Goal: Check status: Check status

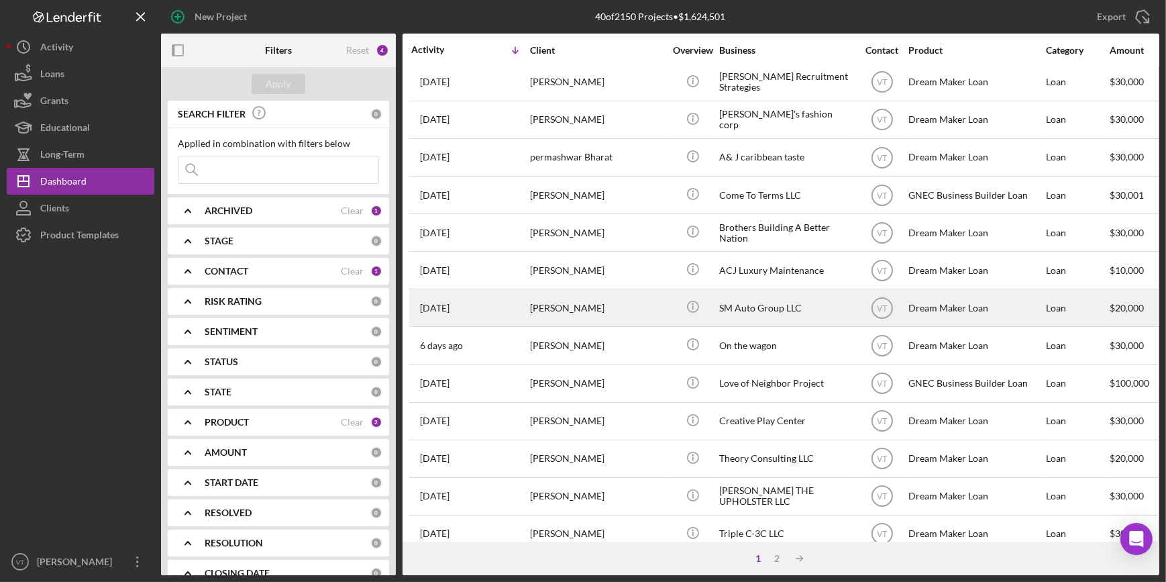
scroll to position [121, 0]
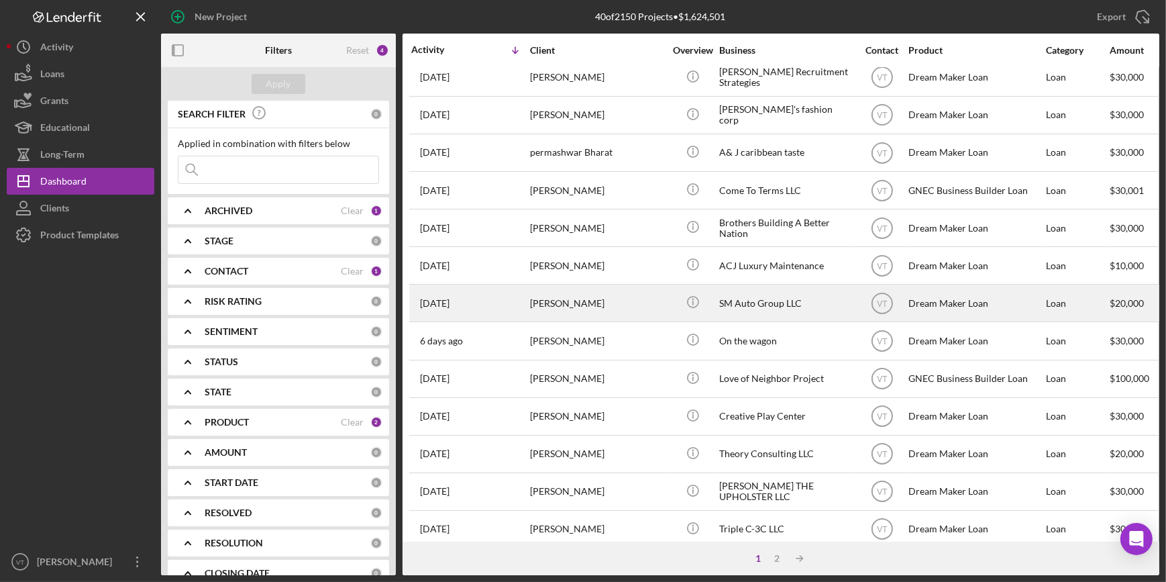
click at [571, 415] on div "[PERSON_NAME]" at bounding box center [597, 417] width 134 height 36
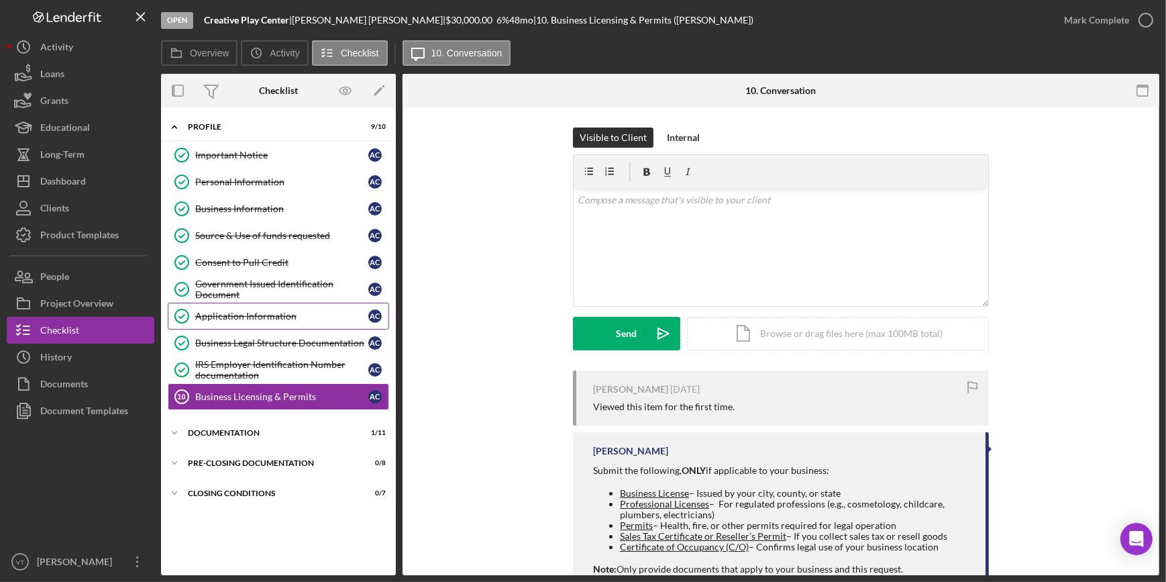
click at [278, 313] on div "Application Information" at bounding box center [281, 316] width 173 height 11
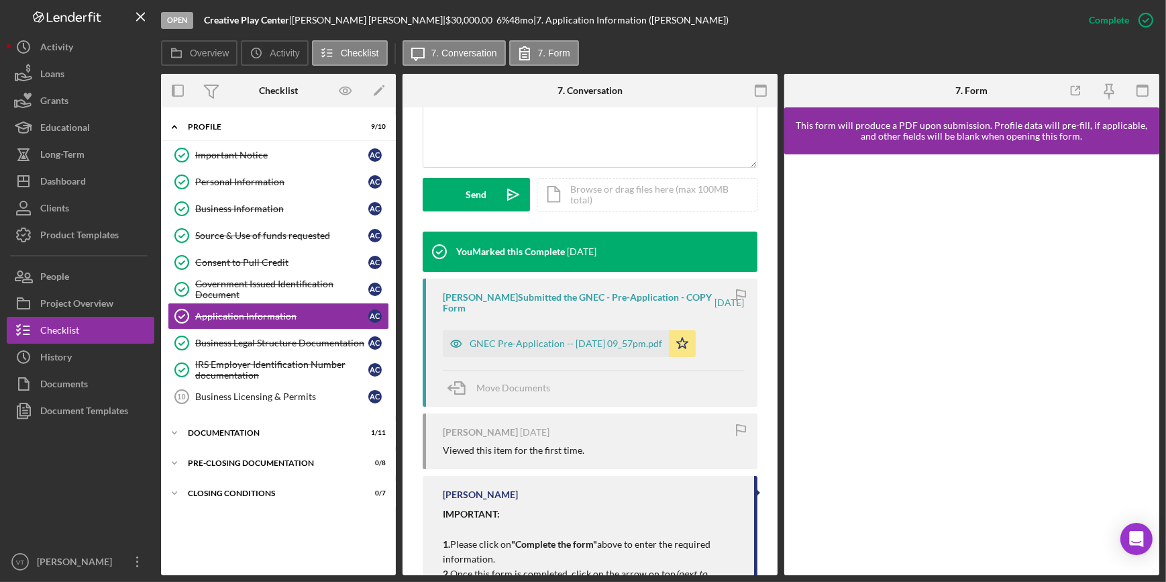
scroll to position [403, 0]
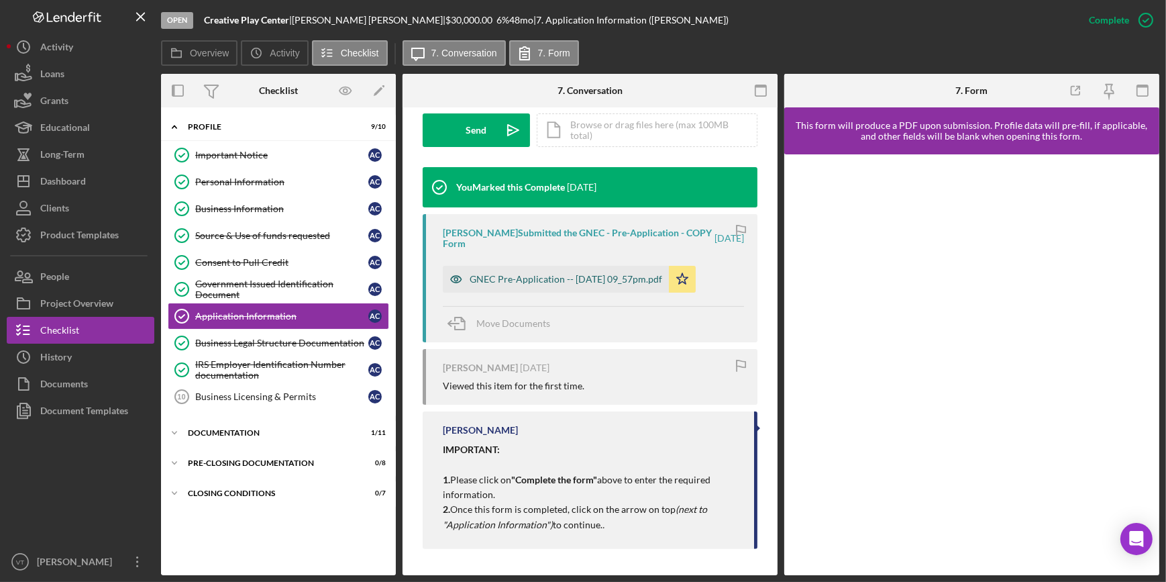
click at [503, 280] on div "GNEC Pre-Application -- [DATE] 09_57pm.pdf" at bounding box center [566, 279] width 193 height 11
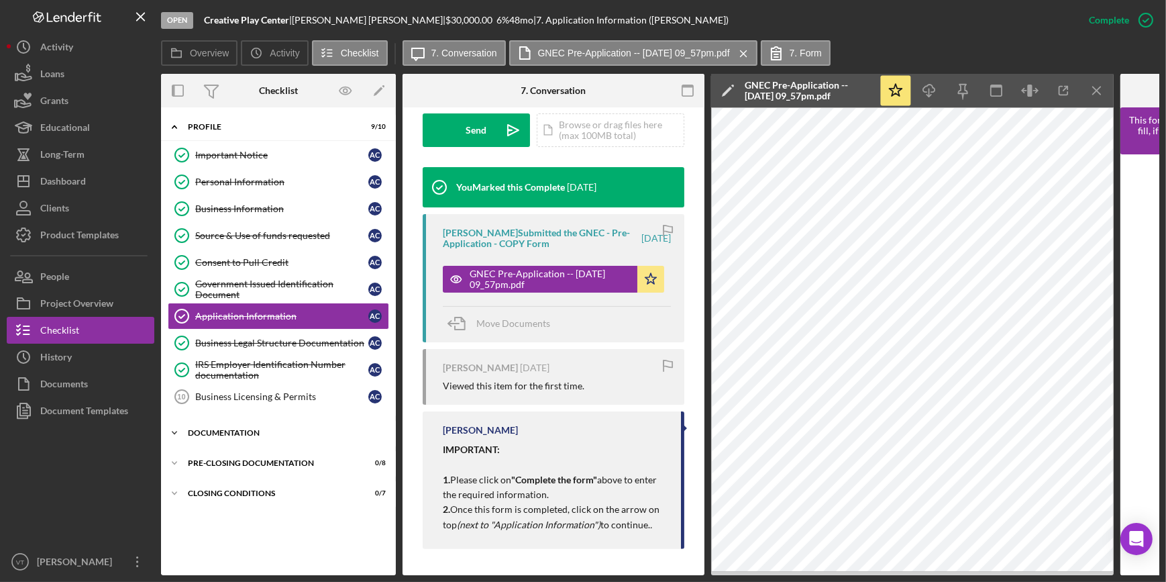
click at [169, 434] on icon "Icon/Expander" at bounding box center [174, 432] width 27 height 27
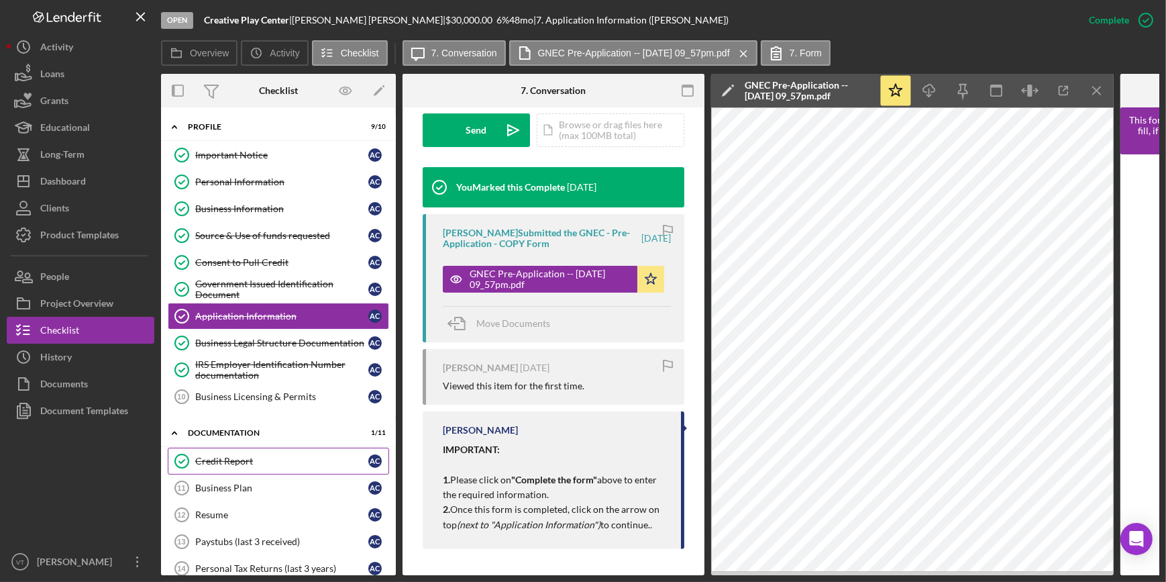
click at [183, 460] on polyline at bounding box center [181, 461] width 5 height 3
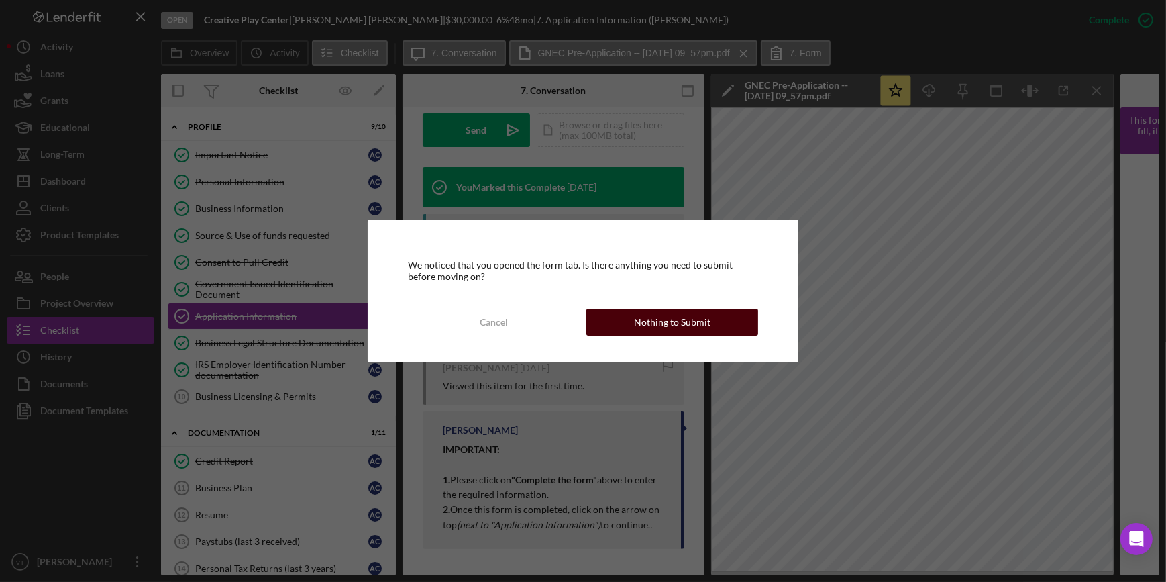
click at [650, 319] on div "Nothing to Submit" at bounding box center [672, 322] width 76 height 27
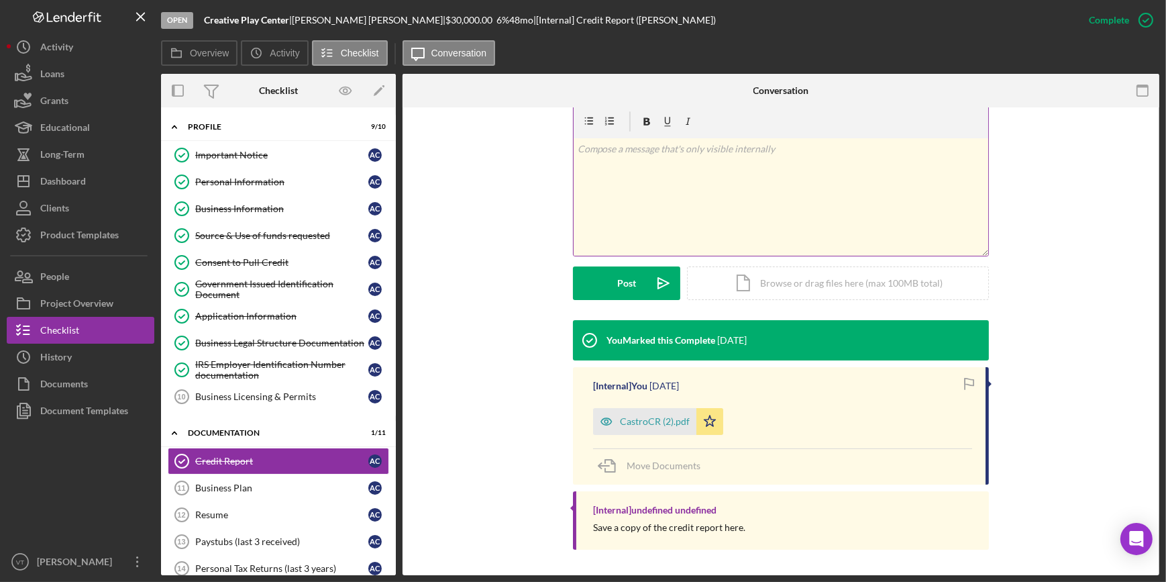
scroll to position [209, 0]
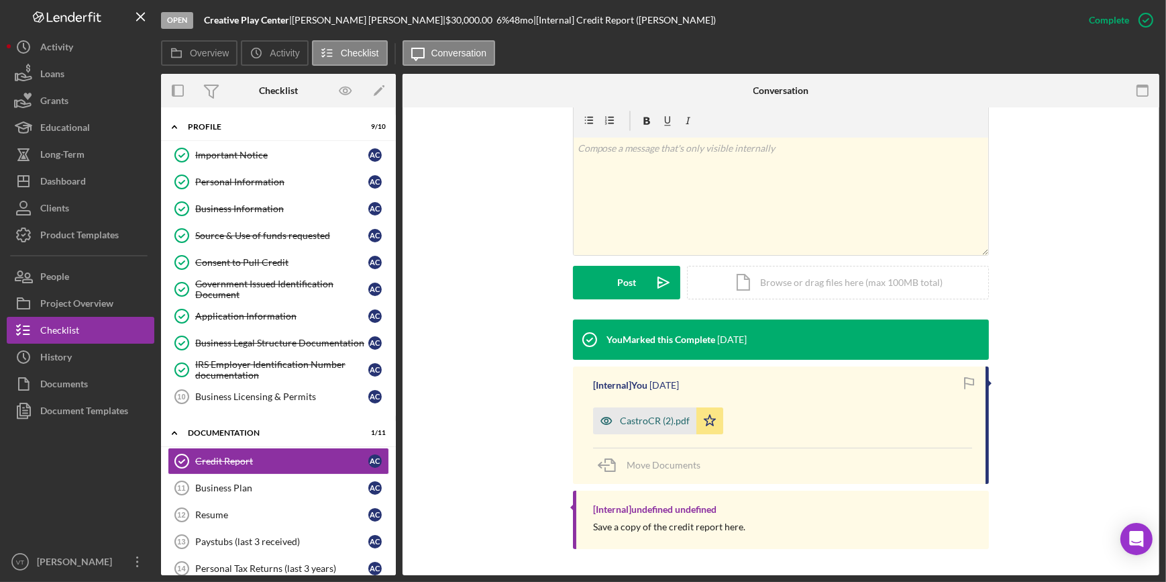
click at [658, 416] on div "CastroCR (2).pdf" at bounding box center [655, 420] width 70 height 11
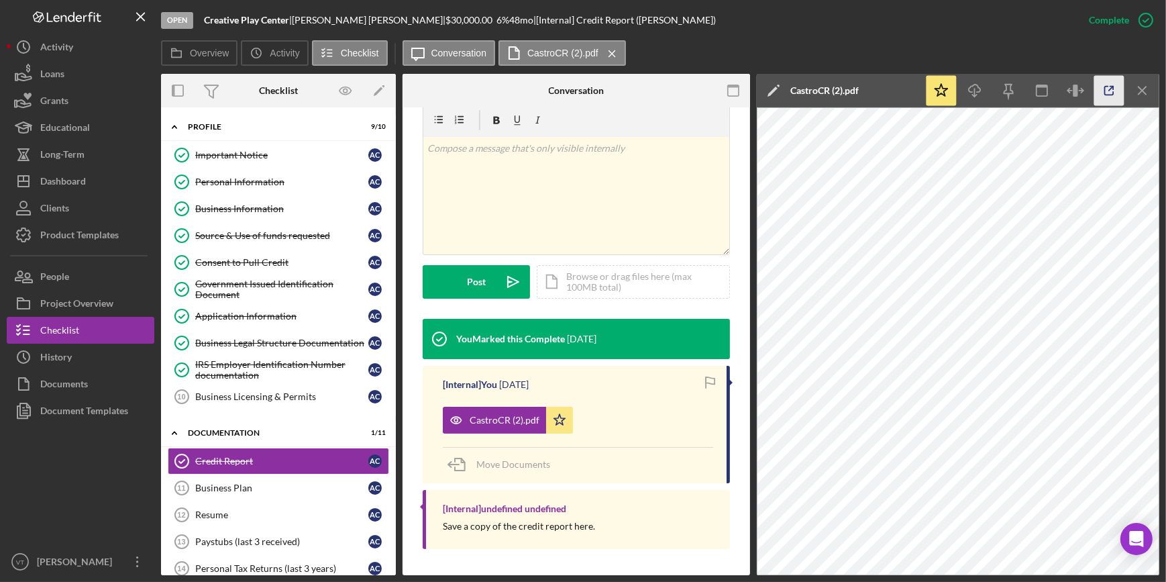
click at [1106, 94] on icon "button" at bounding box center [1109, 91] width 9 height 9
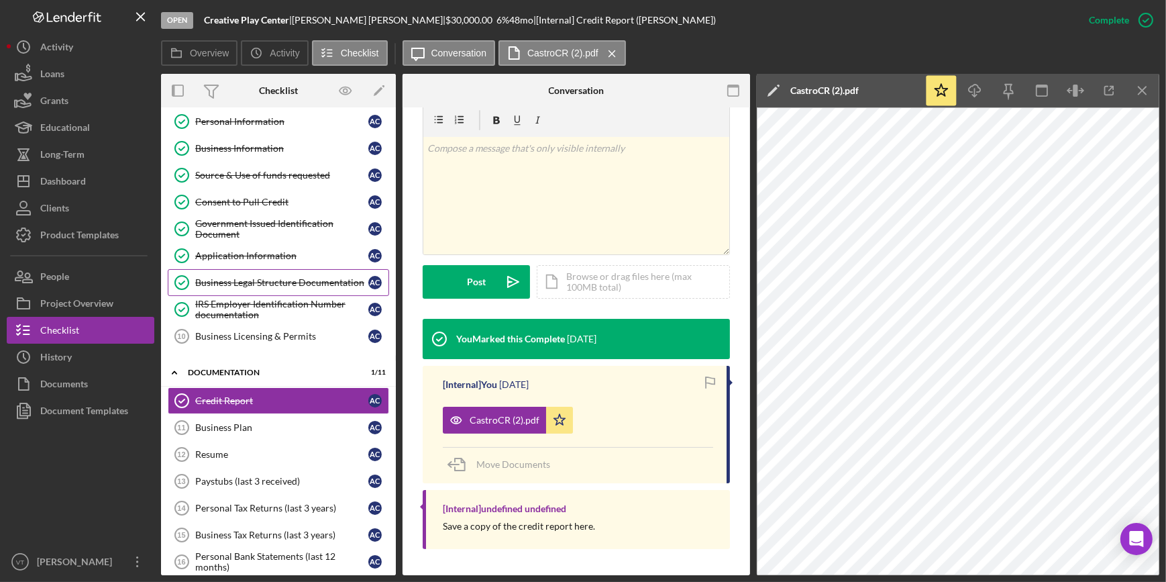
scroll to position [0, 0]
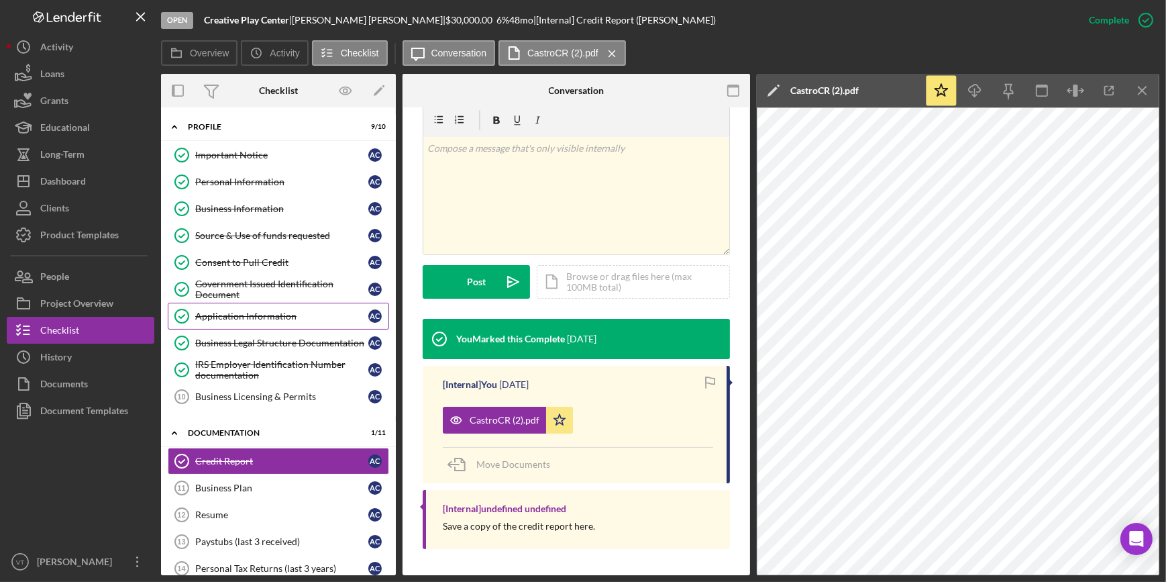
click at [283, 315] on div "Application Information" at bounding box center [281, 316] width 173 height 11
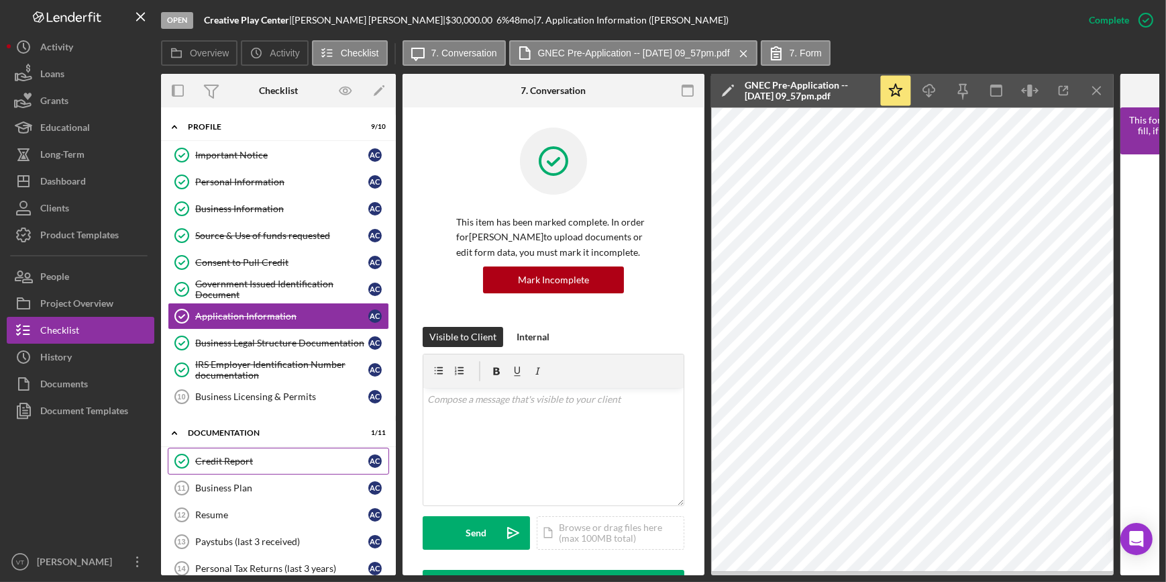
click at [258, 452] on link "Credit Report Credit Report A C" at bounding box center [278, 461] width 221 height 27
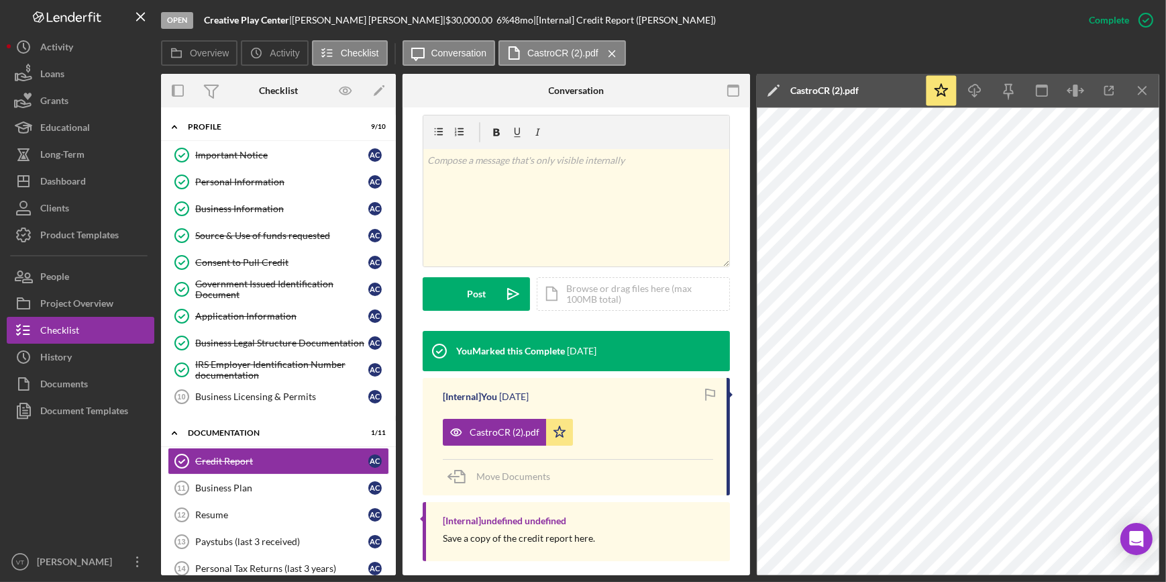
scroll to position [224, 0]
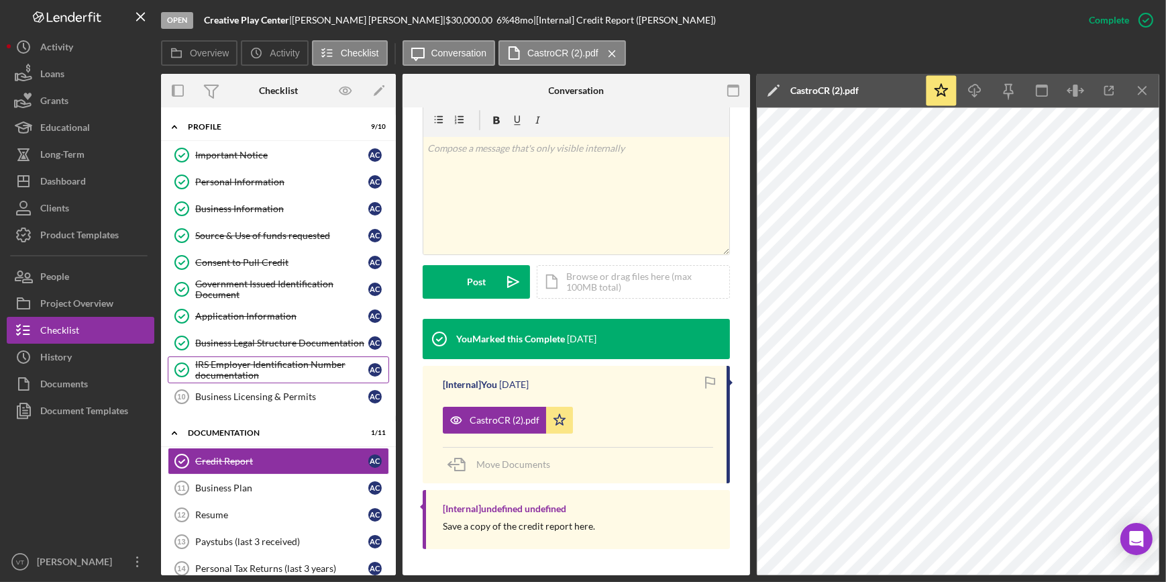
click at [276, 364] on div "IRS Employer Identification Number documentation" at bounding box center [281, 369] width 173 height 21
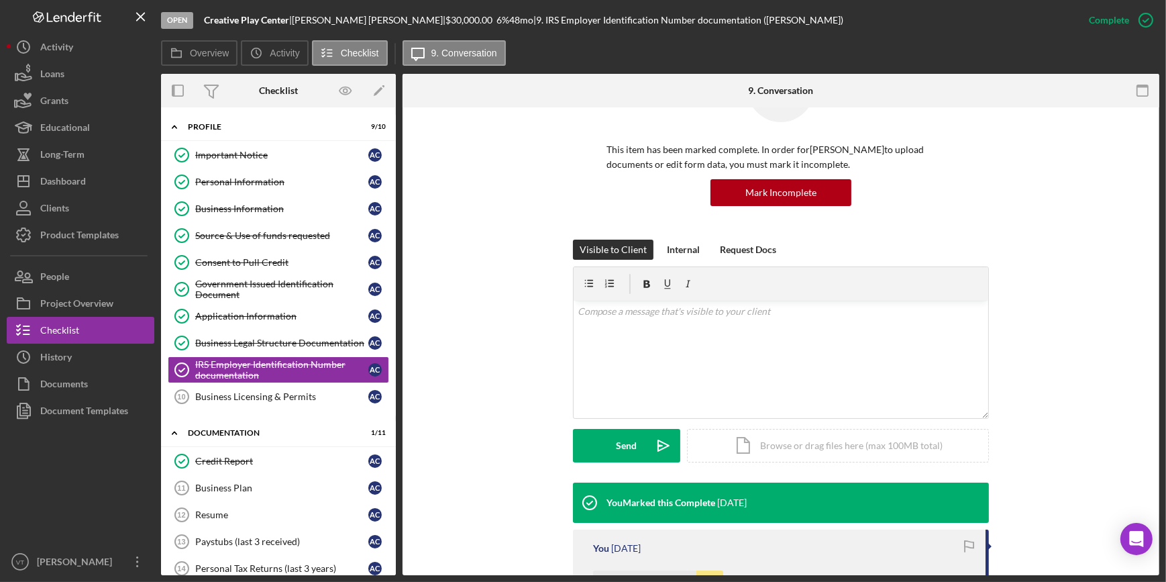
scroll to position [305, 0]
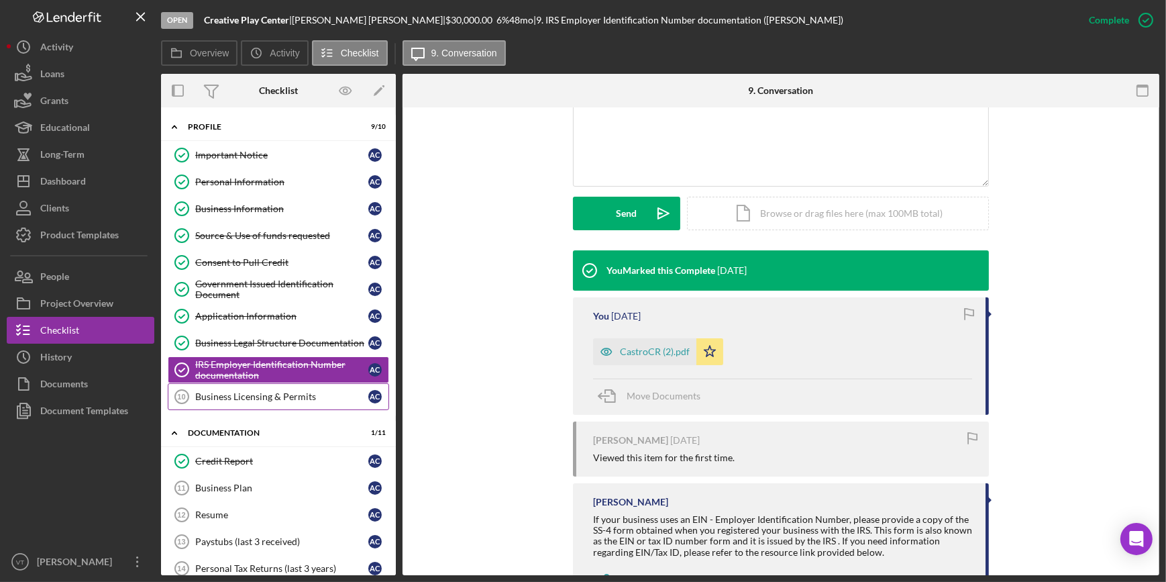
click at [258, 401] on link "Business Licensing & Permits 10 Business Licensing & Permits A C" at bounding box center [278, 396] width 221 height 27
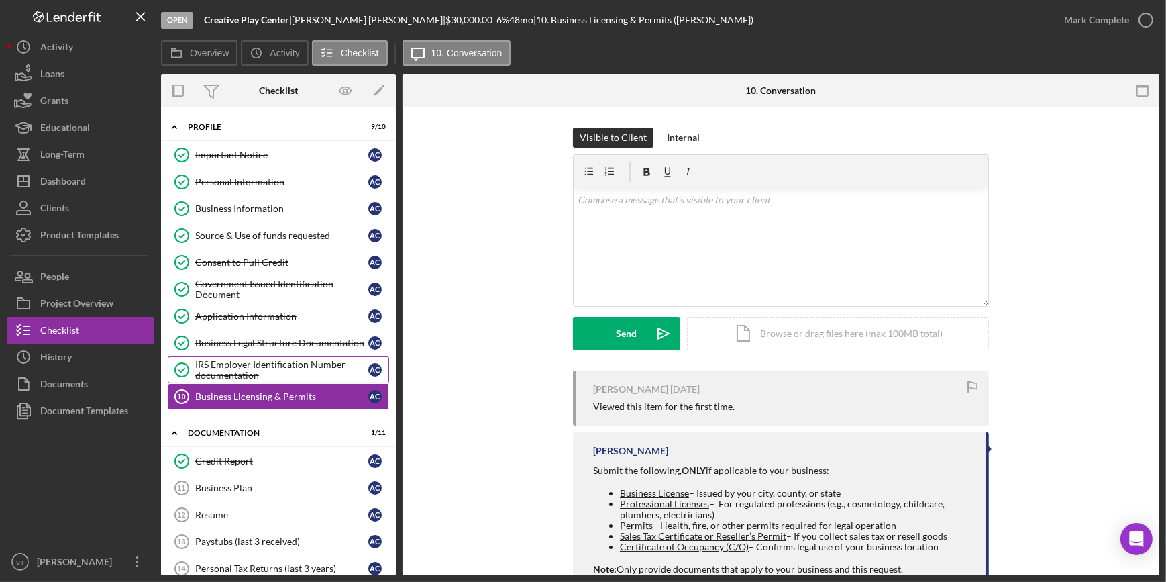
click at [295, 372] on div "IRS Employer Identification Number documentation" at bounding box center [281, 369] width 173 height 21
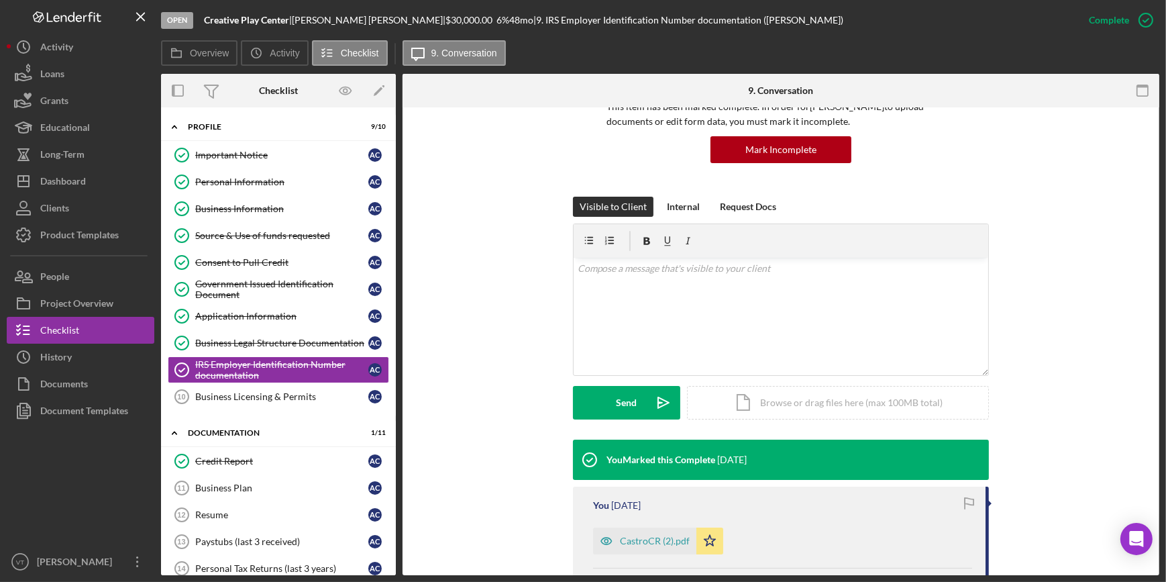
scroll to position [364, 0]
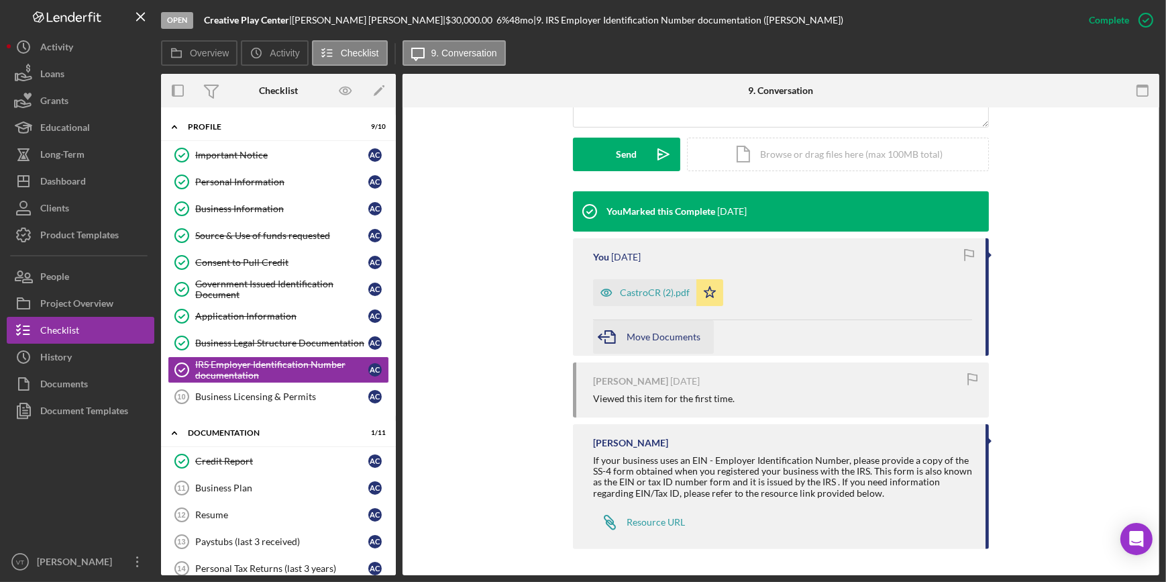
click at [641, 331] on span "Move Documents" at bounding box center [664, 336] width 74 height 11
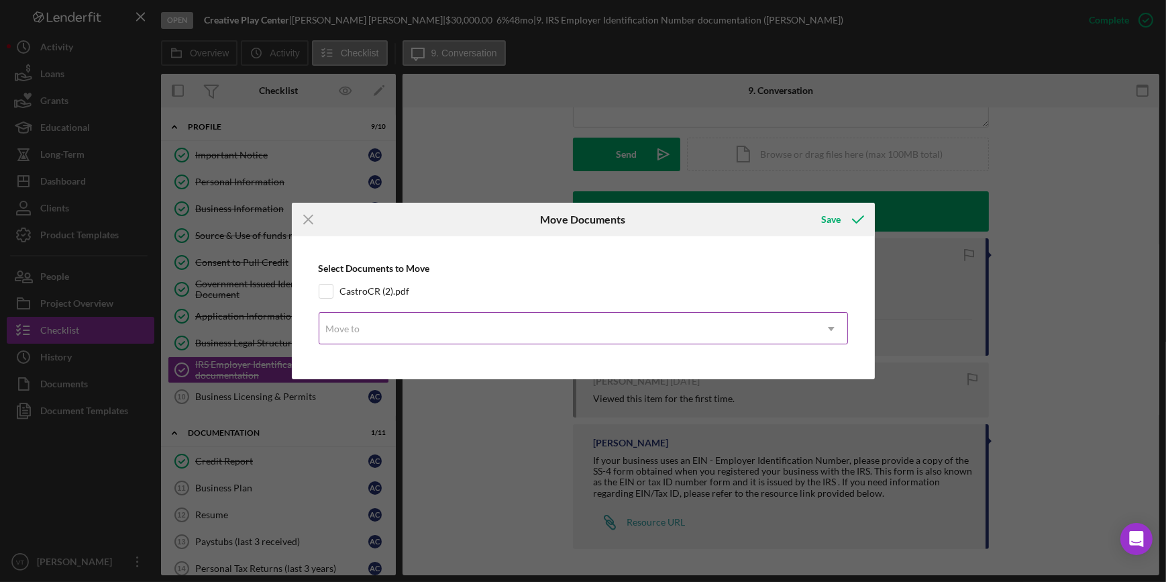
click at [568, 335] on div "Move to" at bounding box center [567, 328] width 496 height 31
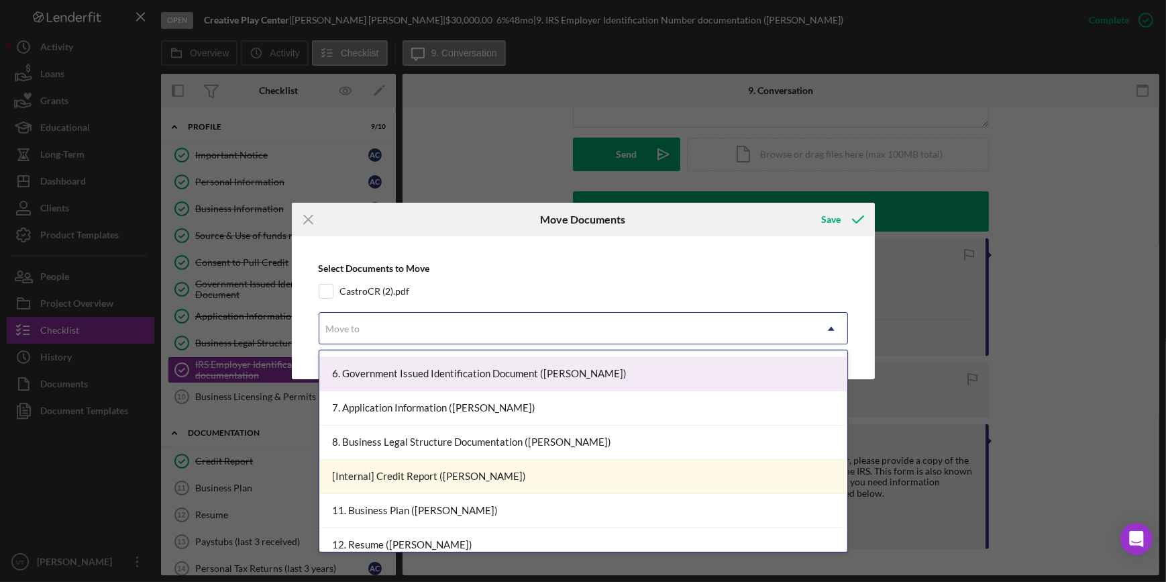
scroll to position [182, 0]
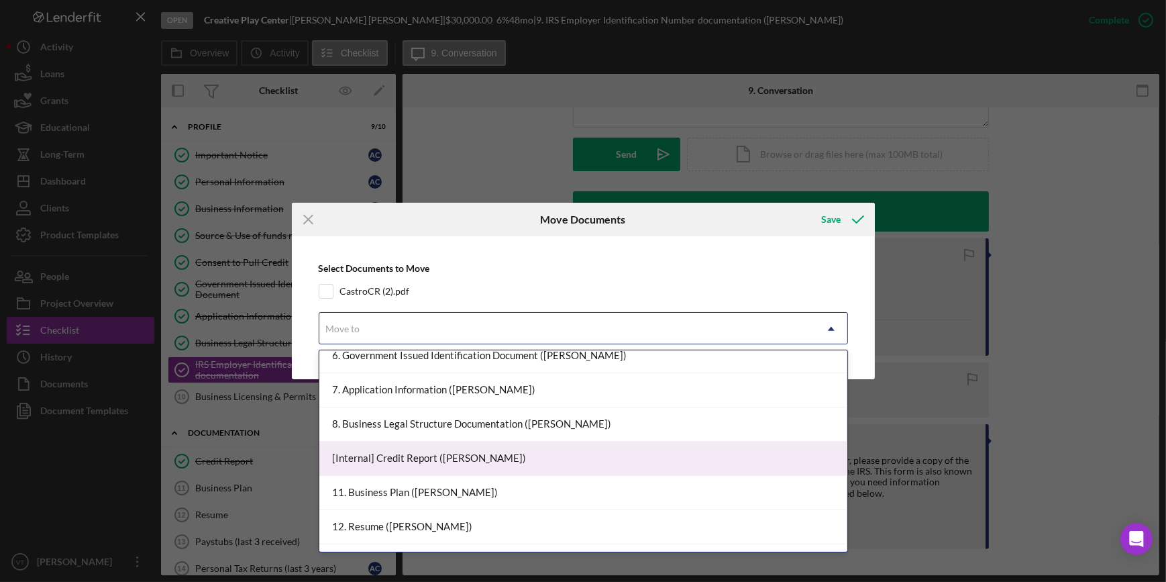
click at [488, 449] on div "[Internal] Credit Report ([PERSON_NAME])" at bounding box center [583, 458] width 528 height 34
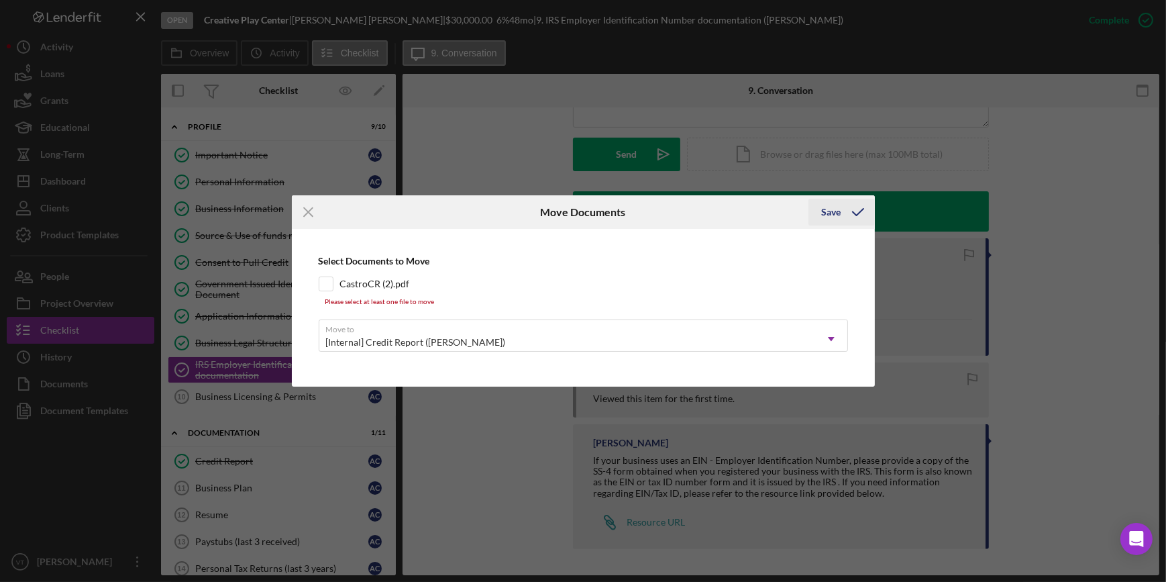
click at [844, 217] on icon "submit" at bounding box center [858, 212] width 34 height 34
click at [322, 286] on input "CastroCR (2).pdf" at bounding box center [325, 283] width 13 height 13
checkbox input "true"
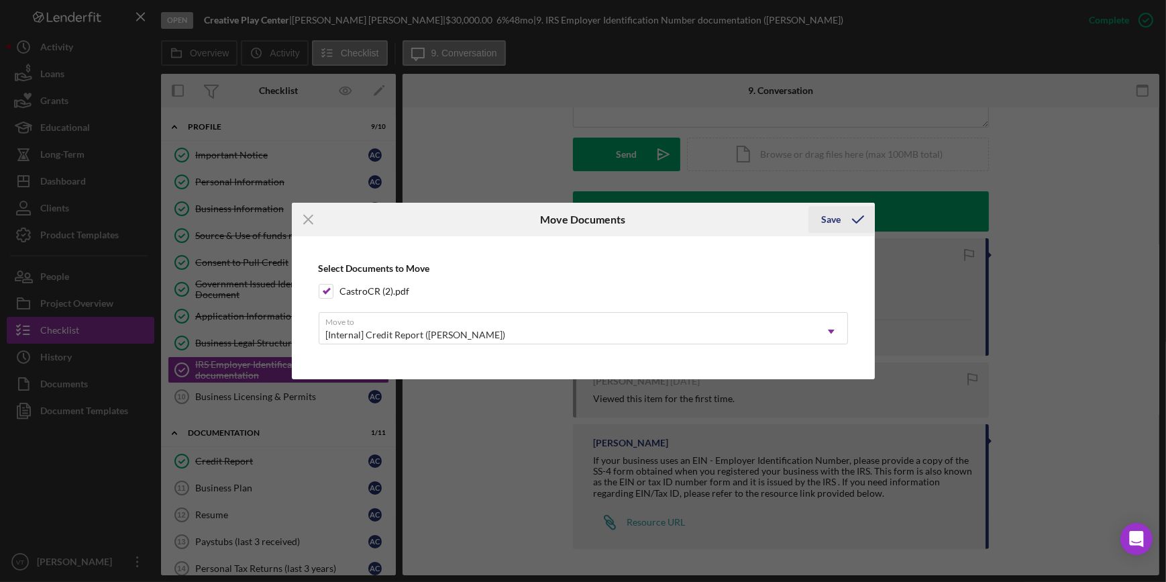
click at [824, 225] on div "Save" at bounding box center [831, 219] width 19 height 27
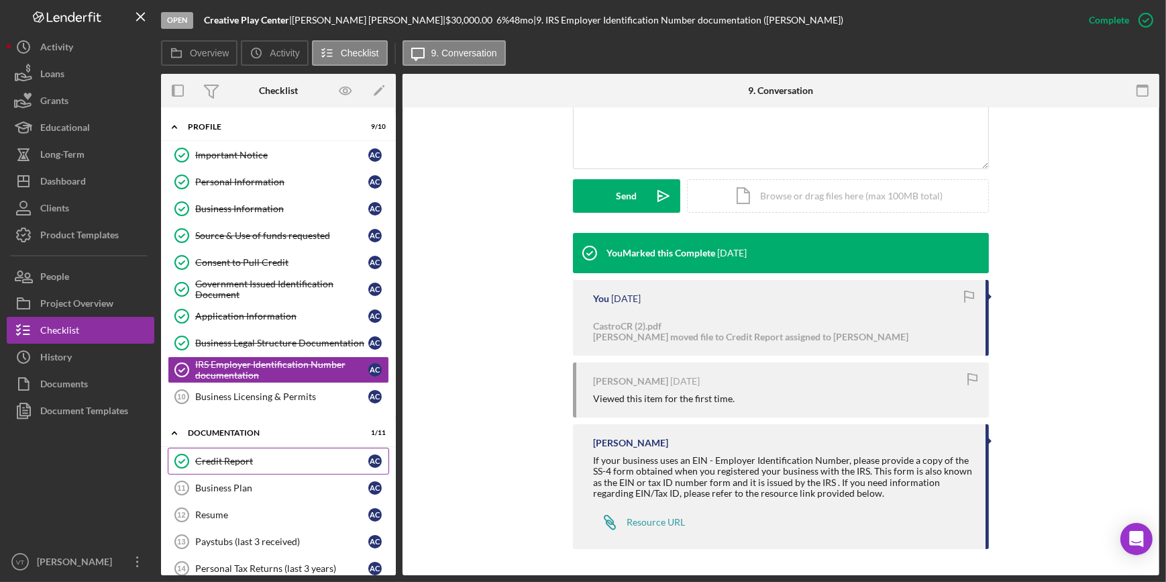
click at [264, 450] on link "Credit Report Credit Report A C" at bounding box center [278, 461] width 221 height 27
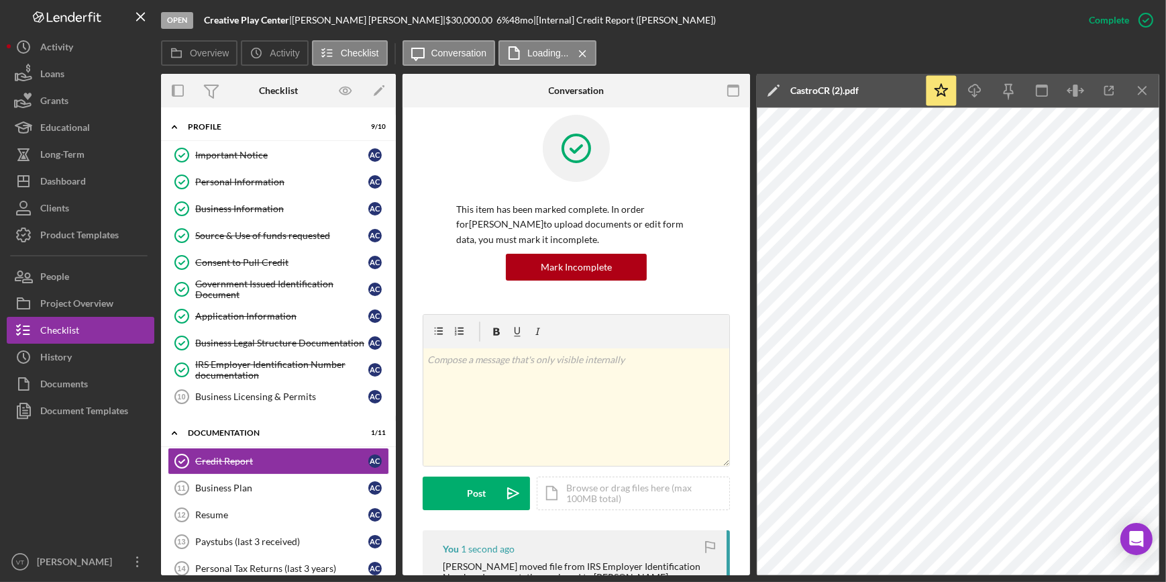
scroll to position [4, 0]
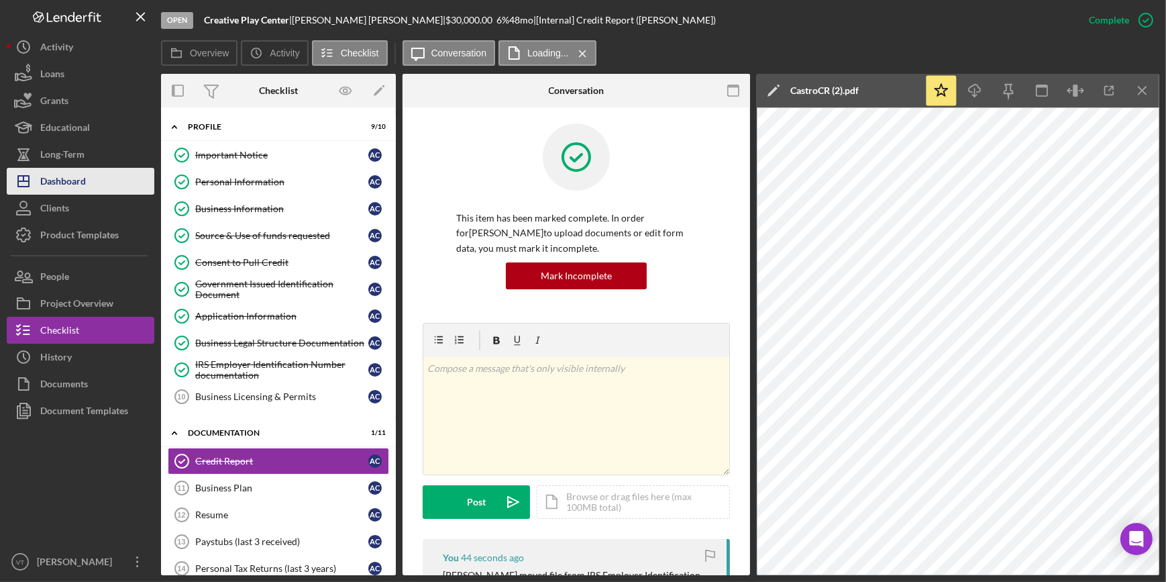
click at [95, 174] on button "Icon/Dashboard Dashboard" at bounding box center [81, 181] width 148 height 27
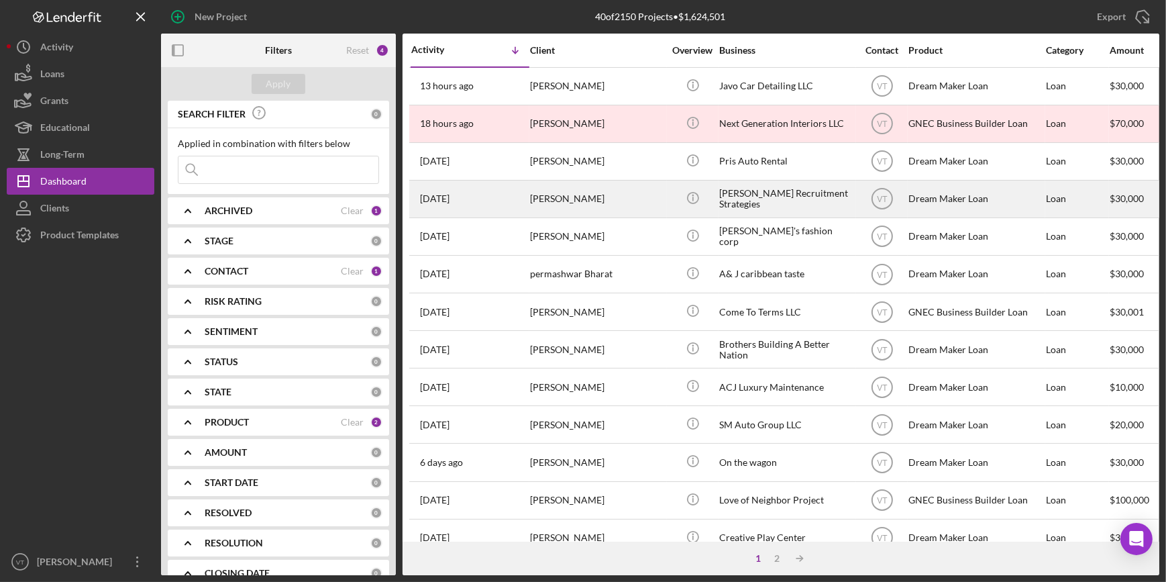
click at [505, 204] on div "[DATE] [PERSON_NAME]" at bounding box center [469, 199] width 117 height 36
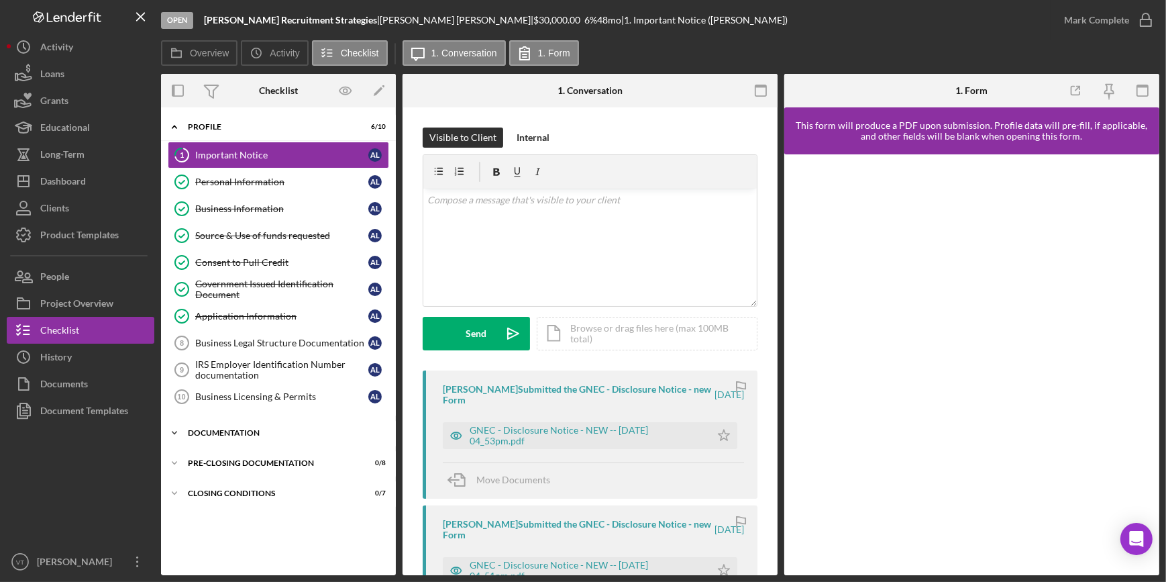
click at [167, 433] on icon "Icon/Expander" at bounding box center [174, 432] width 27 height 27
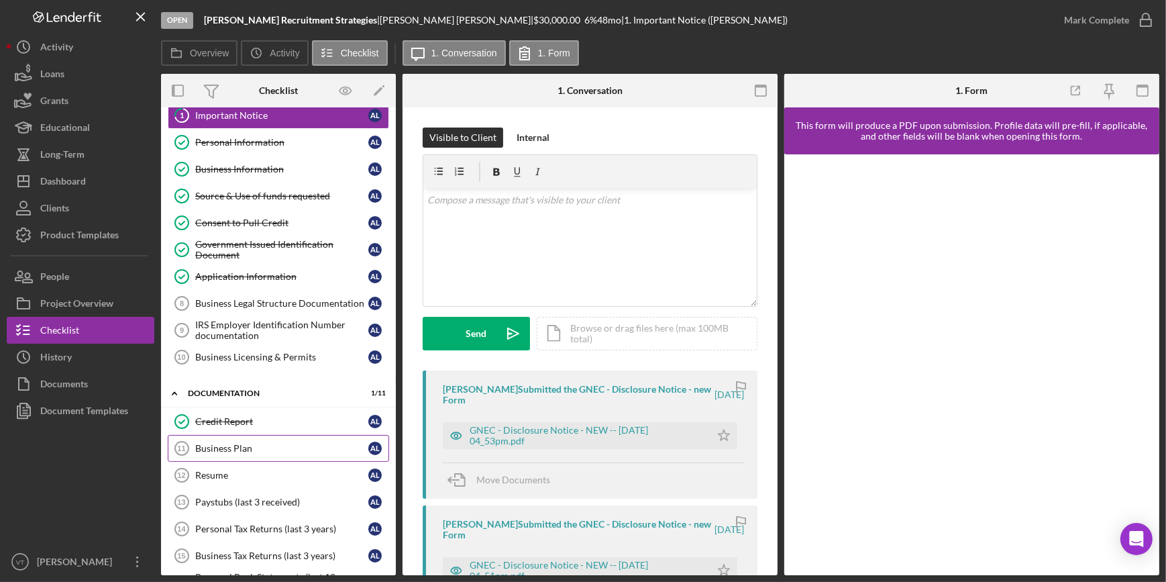
scroll to position [60, 0]
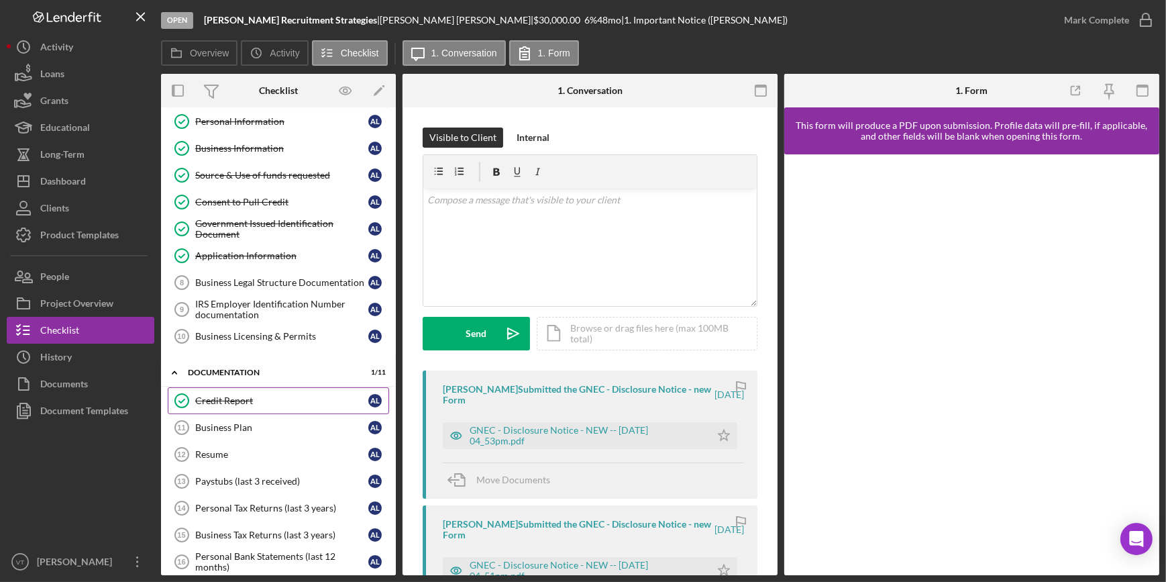
click at [215, 398] on div "Credit Report" at bounding box center [281, 400] width 173 height 11
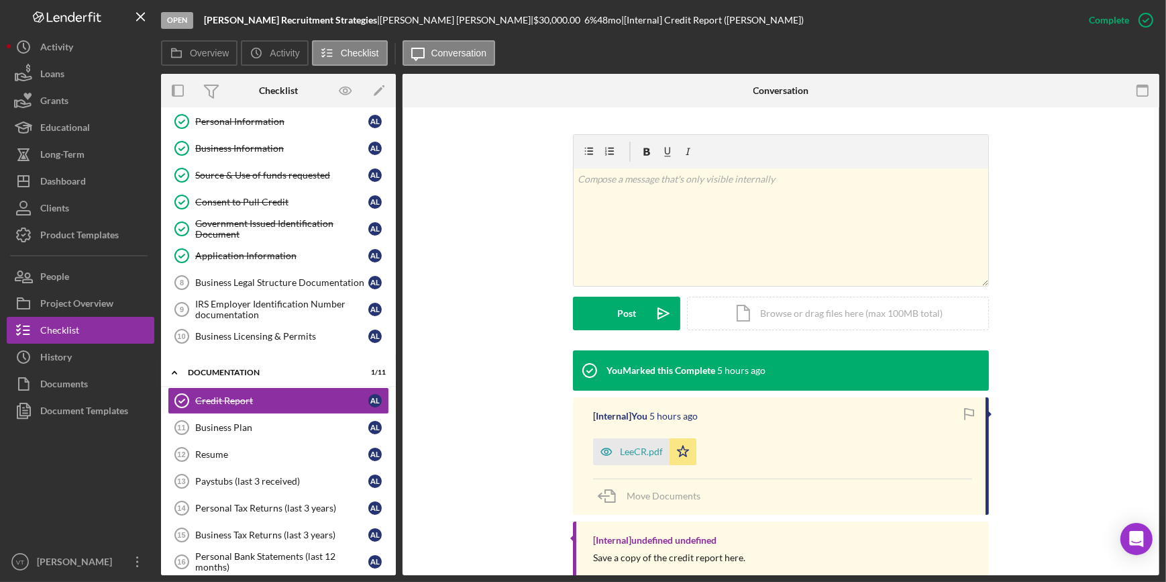
scroll to position [209, 0]
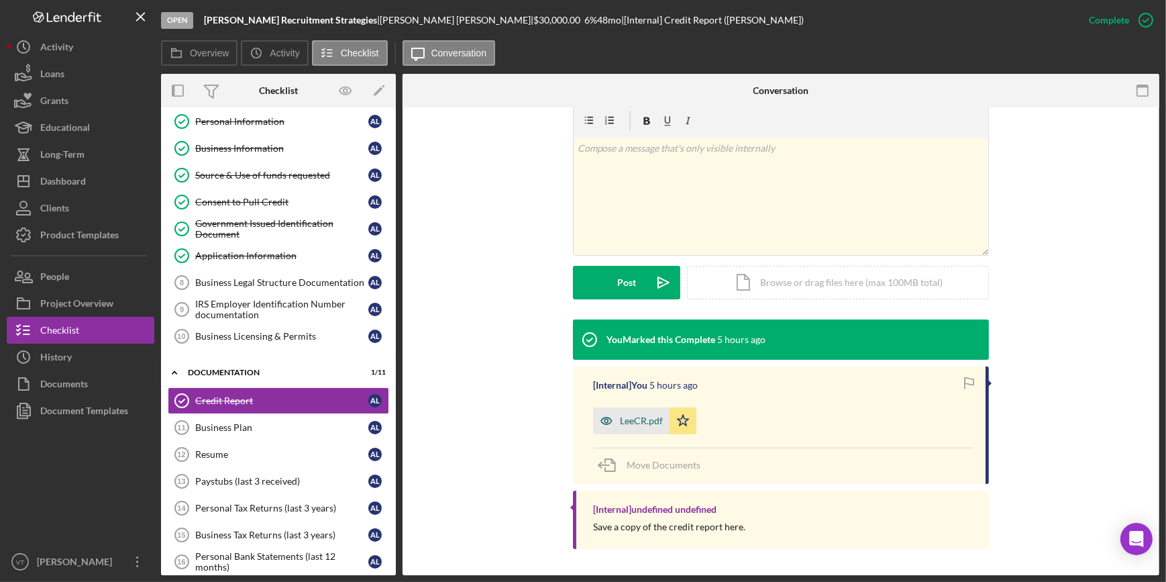
click at [627, 422] on div "LeeCR.pdf" at bounding box center [641, 420] width 43 height 11
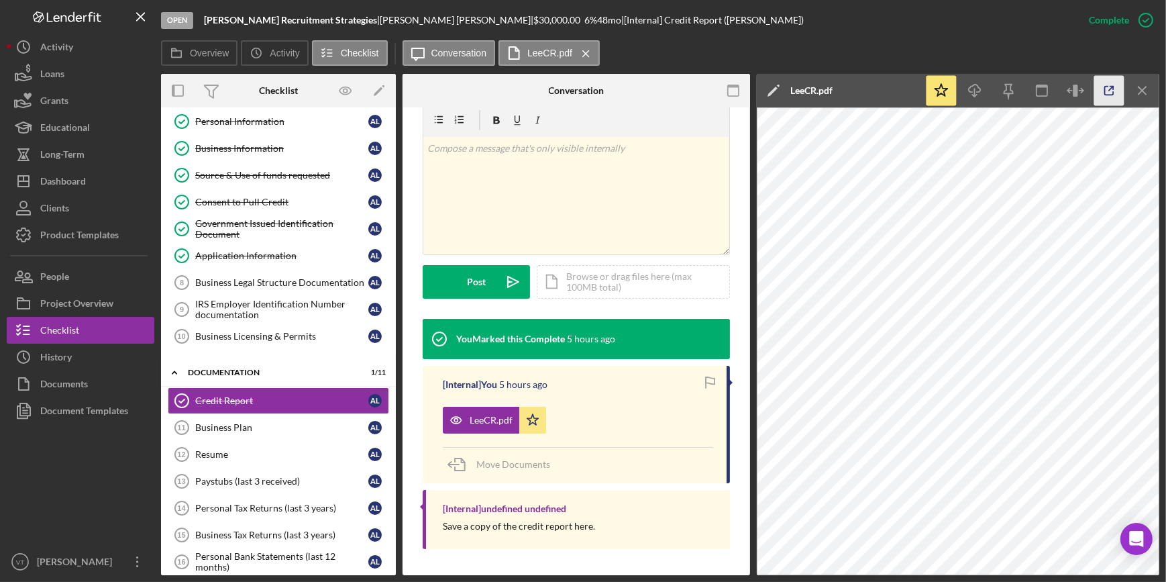
click at [1104, 93] on icon "button" at bounding box center [1109, 91] width 30 height 30
click at [247, 172] on div "Source & Use of funds requested" at bounding box center [281, 175] width 173 height 11
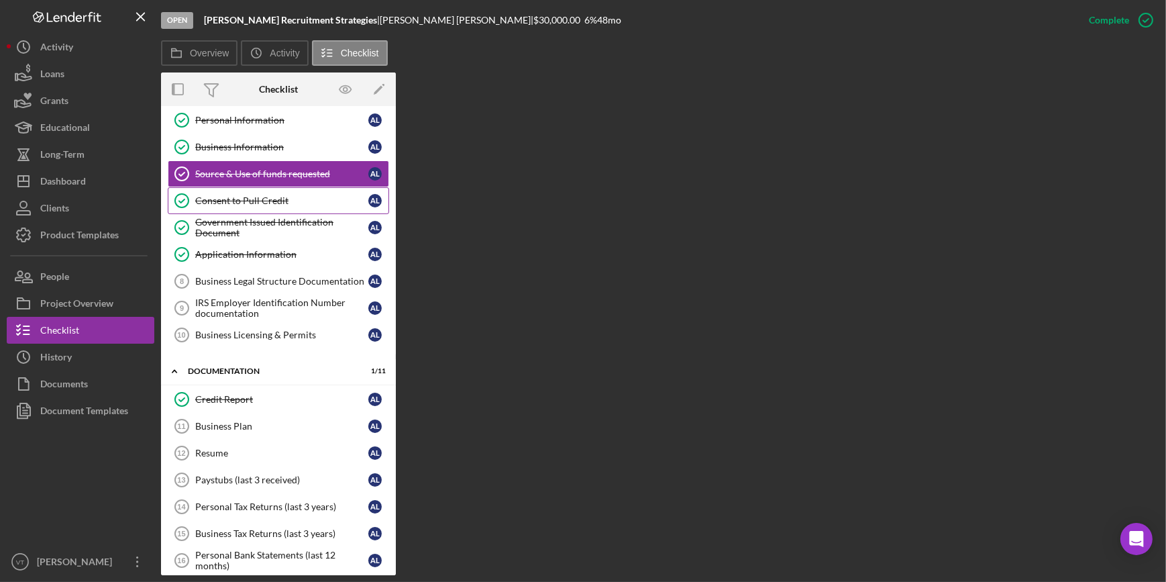
click at [236, 195] on div "Consent to Pull Credit" at bounding box center [281, 200] width 173 height 11
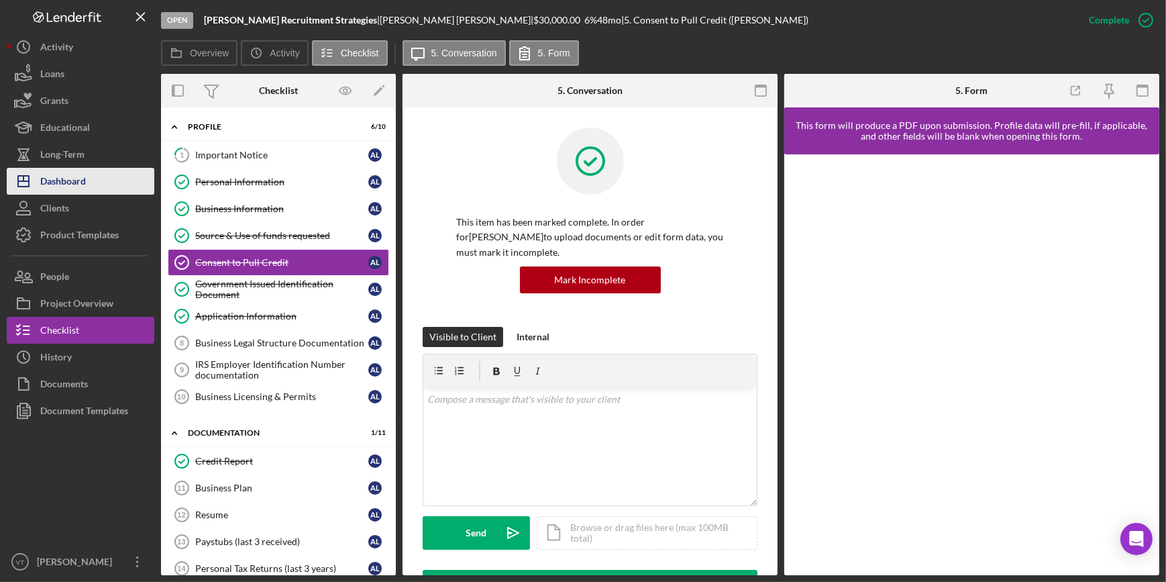
click at [83, 172] on div "Dashboard" at bounding box center [63, 183] width 46 height 30
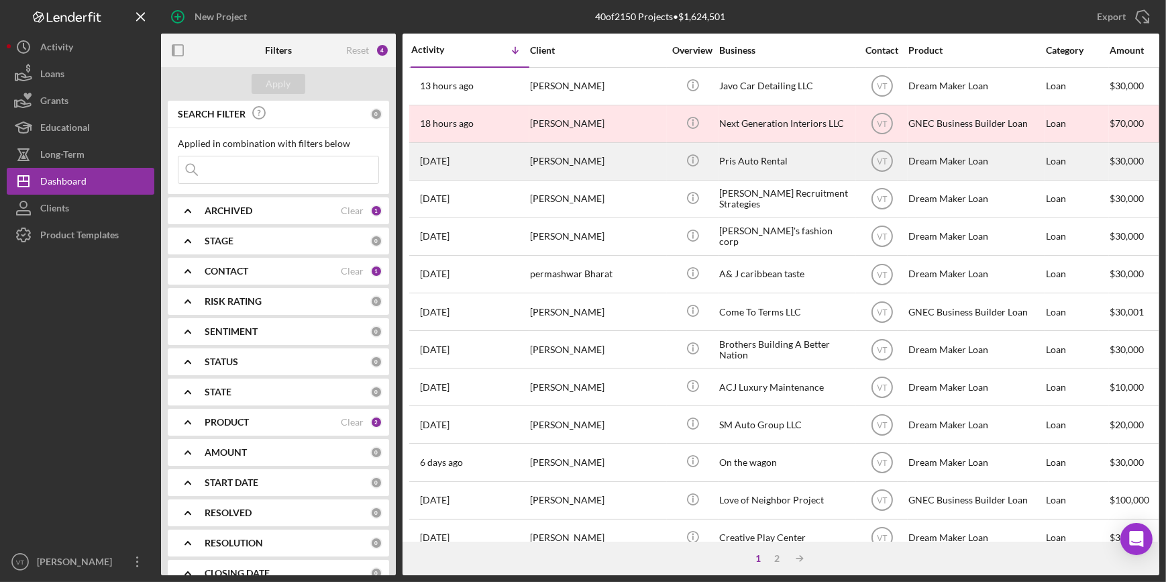
click at [530, 150] on div "[PERSON_NAME]" at bounding box center [597, 162] width 134 height 36
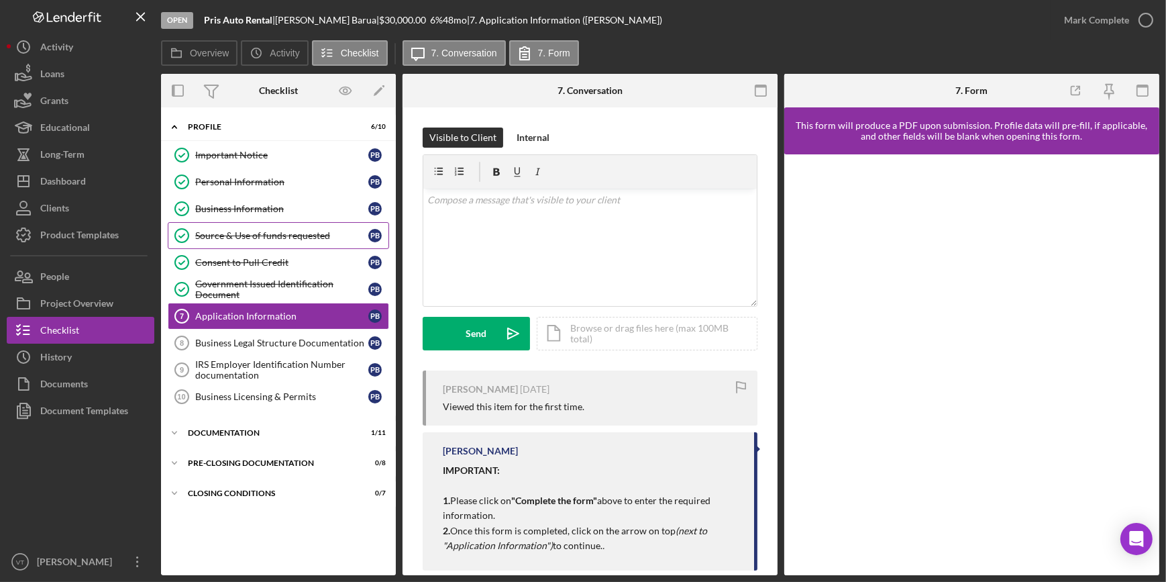
click at [250, 233] on div "Source & Use of funds requested" at bounding box center [281, 235] width 173 height 11
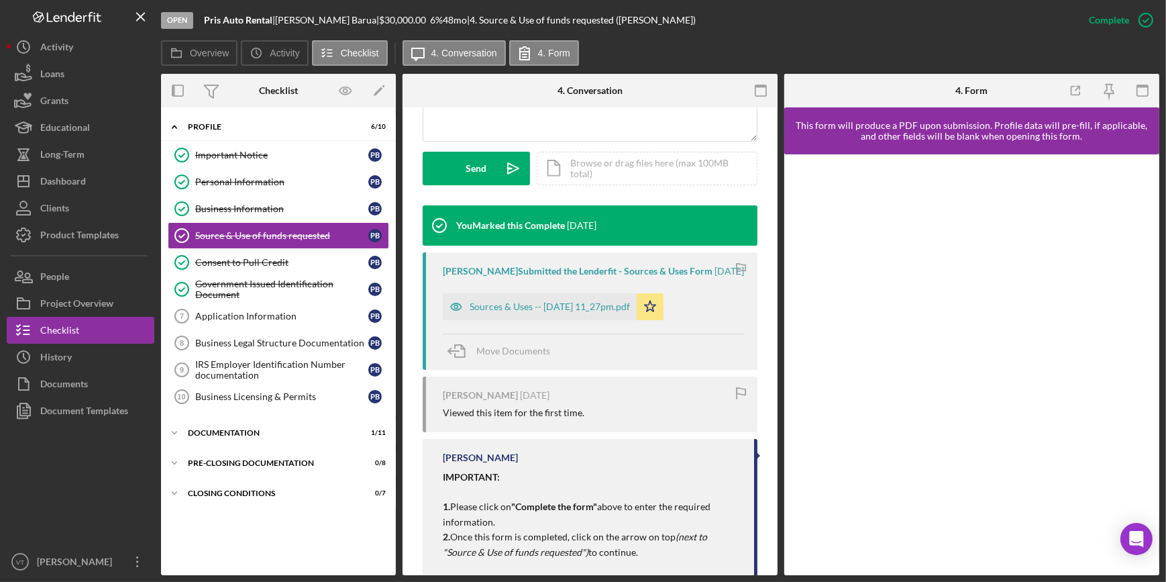
scroll to position [392, 0]
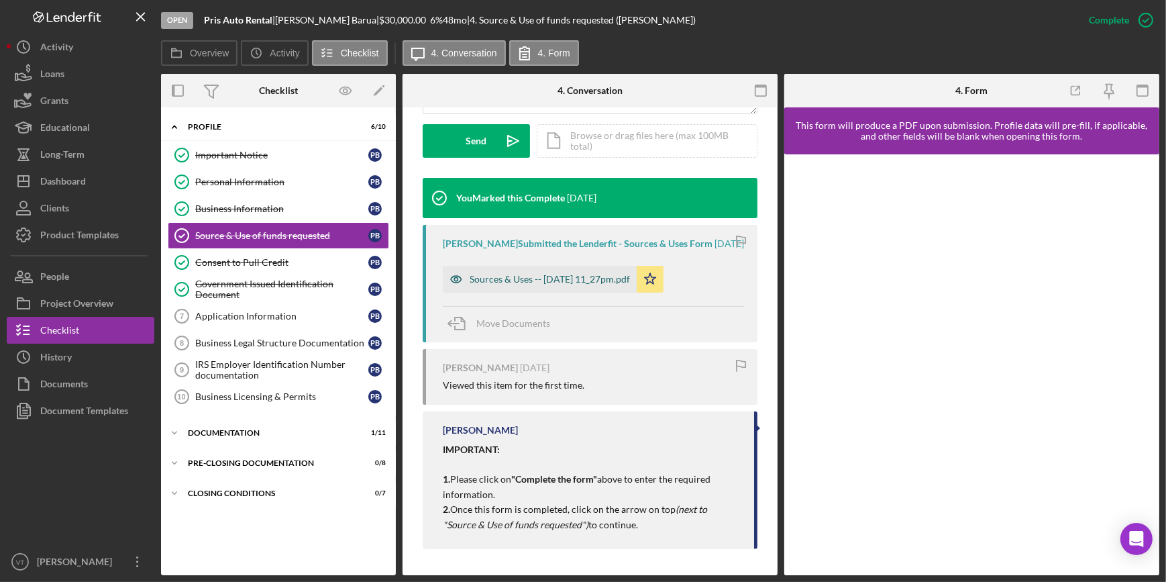
click at [535, 279] on div "Sources & Uses -- [DATE] 11_27pm.pdf" at bounding box center [550, 279] width 160 height 11
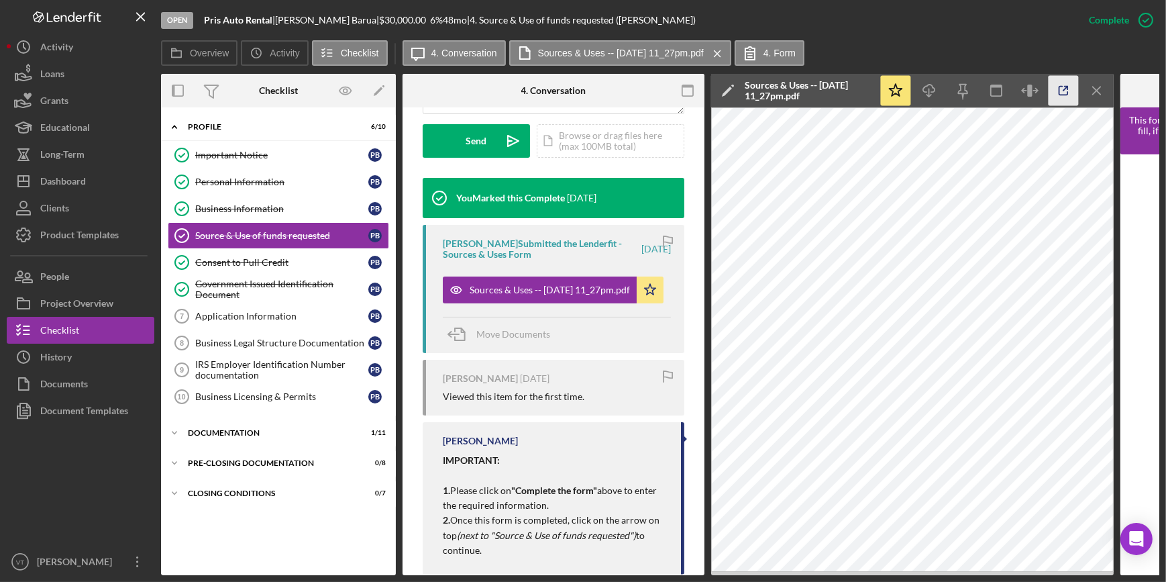
click at [1072, 98] on icon "button" at bounding box center [1064, 91] width 30 height 30
click at [256, 187] on div "Personal Information" at bounding box center [281, 181] width 173 height 11
